Goal: Task Accomplishment & Management: Use online tool/utility

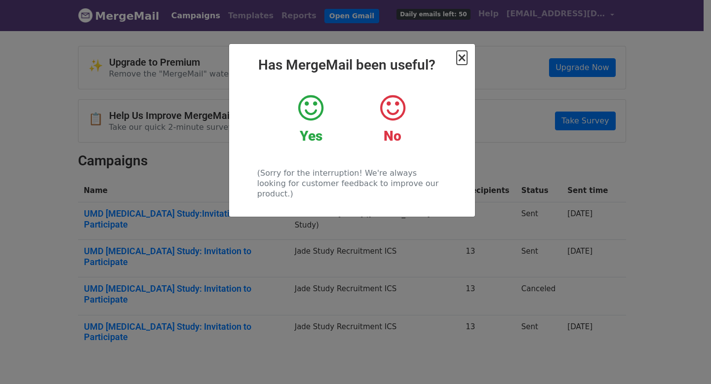
click at [461, 53] on span "×" at bounding box center [462, 58] width 10 height 14
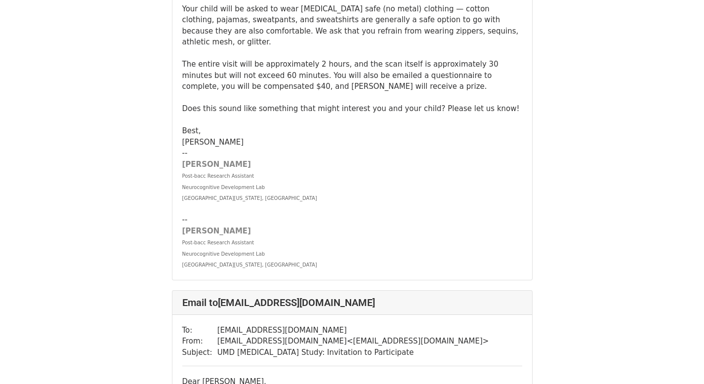
scroll to position [340, 0]
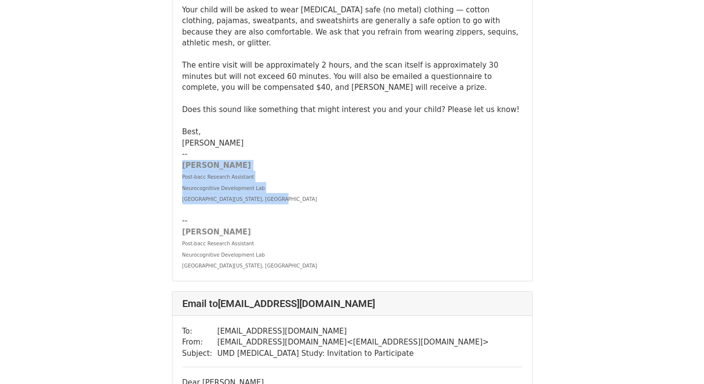
drag, startPoint x: 282, startPoint y: 181, endPoint x: 178, endPoint y: 142, distance: 110.8
click at [178, 142] on div "To: [PERSON_NAME][EMAIL_ADDRESS][DOMAIN_NAME] From: [EMAIL_ADDRESS][DOMAIN_NAME…" at bounding box center [352, 17] width 360 height 527
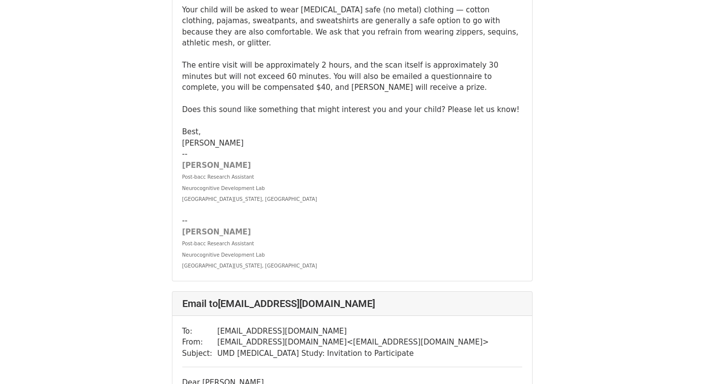
click at [298, 160] on div "[PERSON_NAME]" at bounding box center [352, 165] width 340 height 11
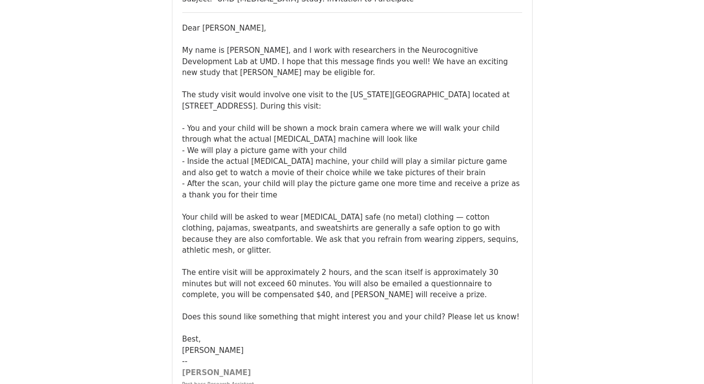
scroll to position [793, 0]
